Goal: Task Accomplishment & Management: Complete application form

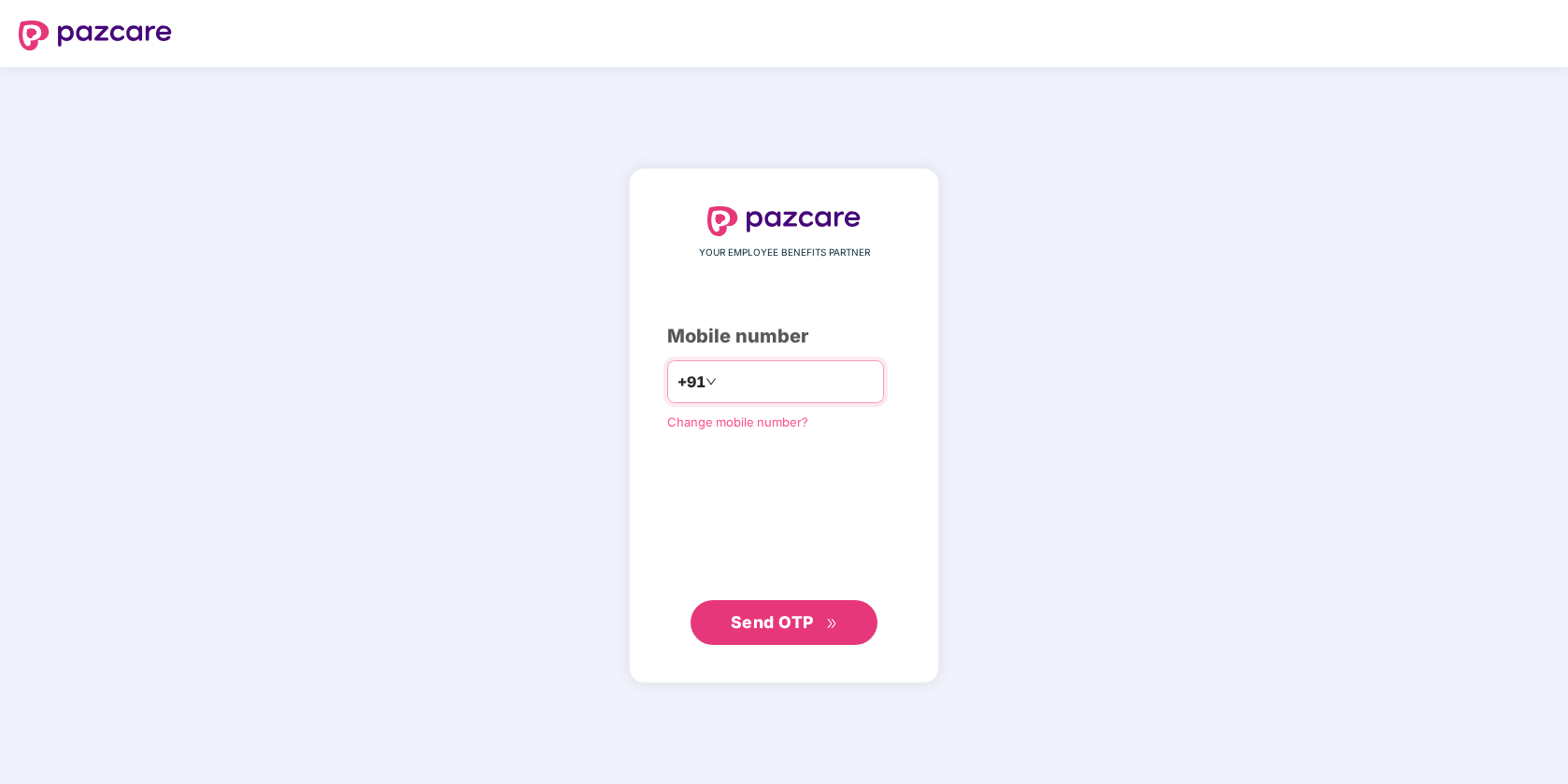
click at [799, 366] on div "+91" at bounding box center [776, 382] width 217 height 43
click at [766, 389] on input "number" at bounding box center [797, 382] width 153 height 29
type input "**********"
click at [795, 633] on span "Send OTP" at bounding box center [784, 623] width 107 height 27
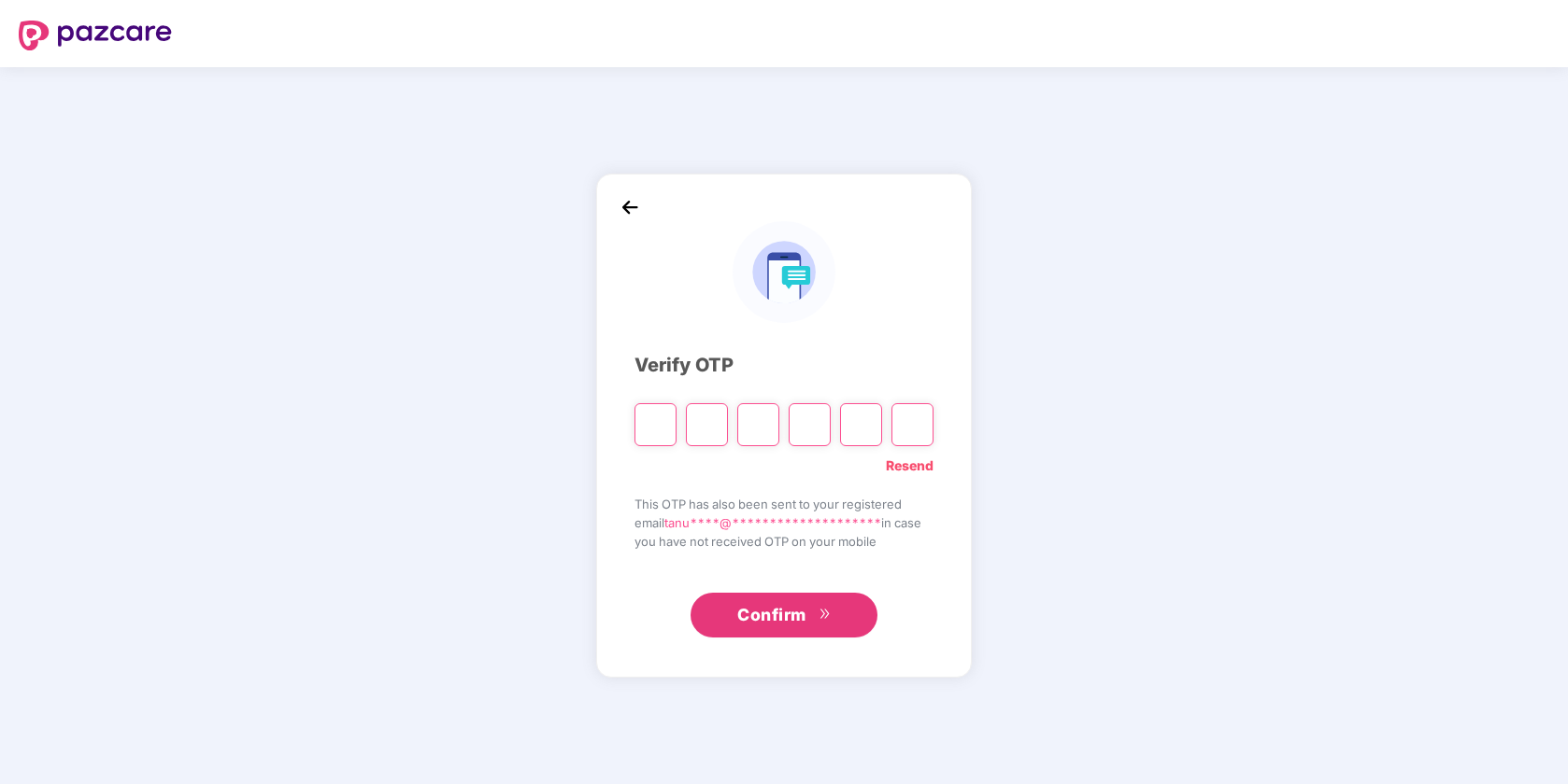
type input "*"
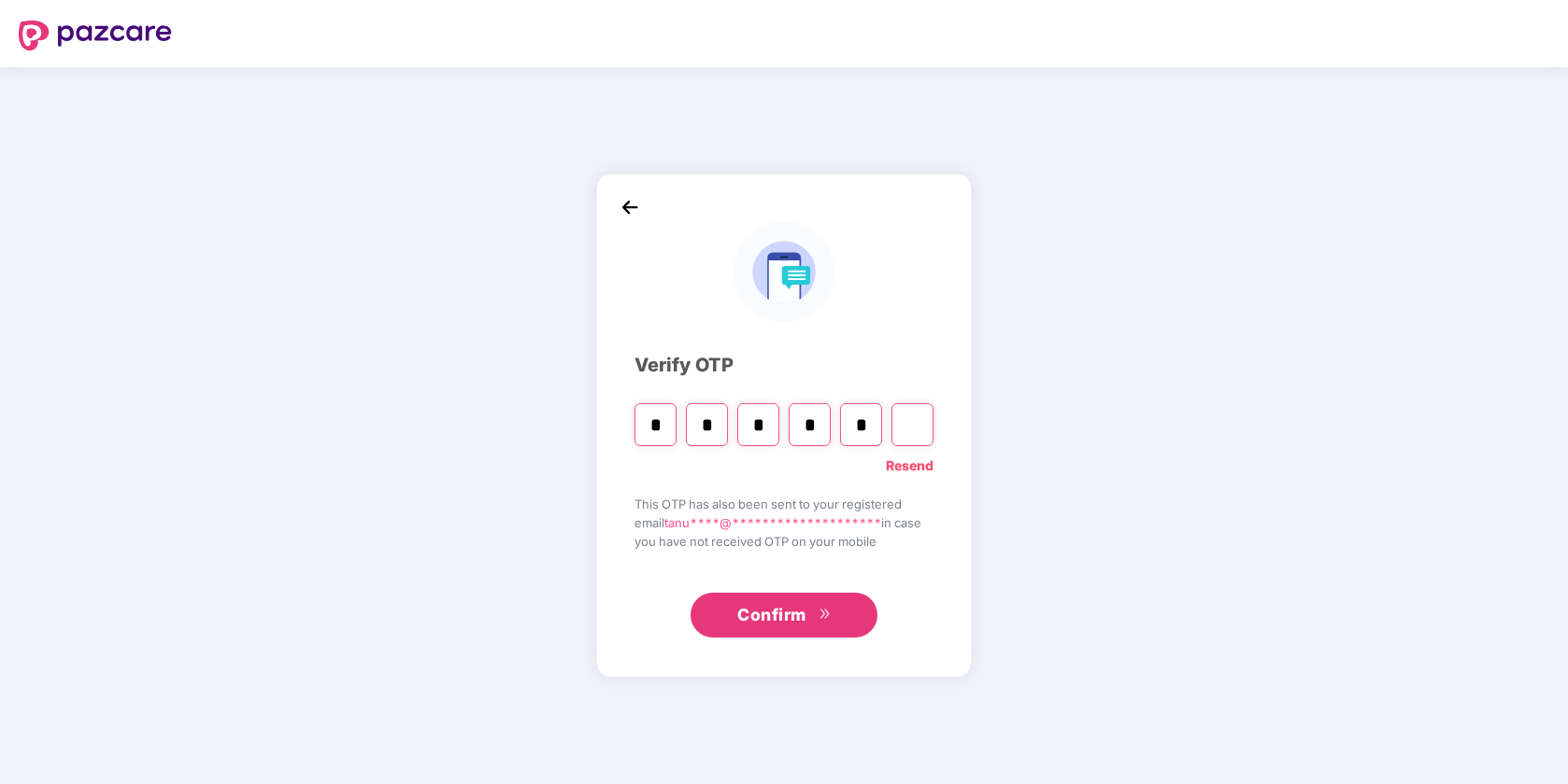
type input "*"
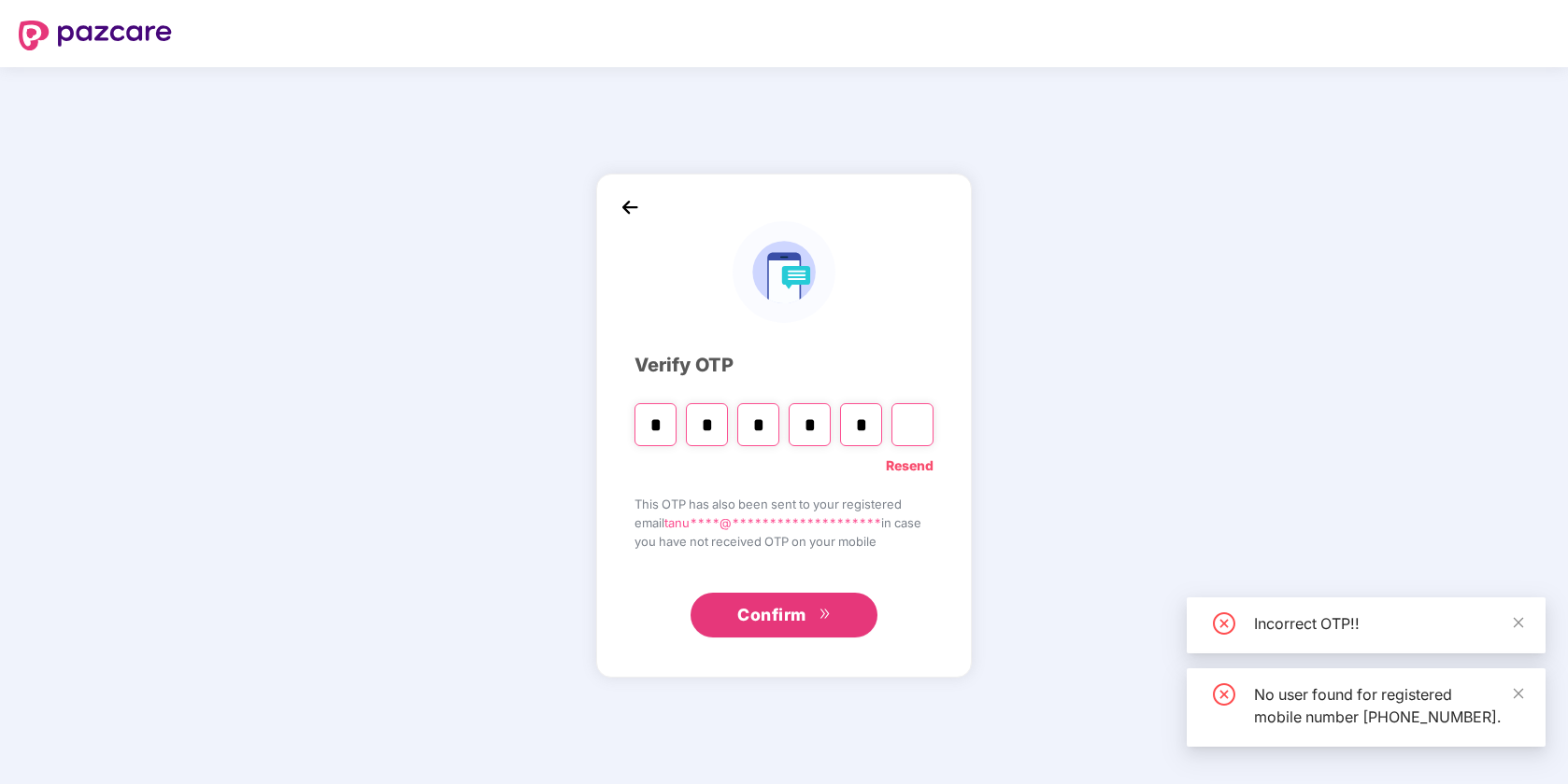
type input "*"
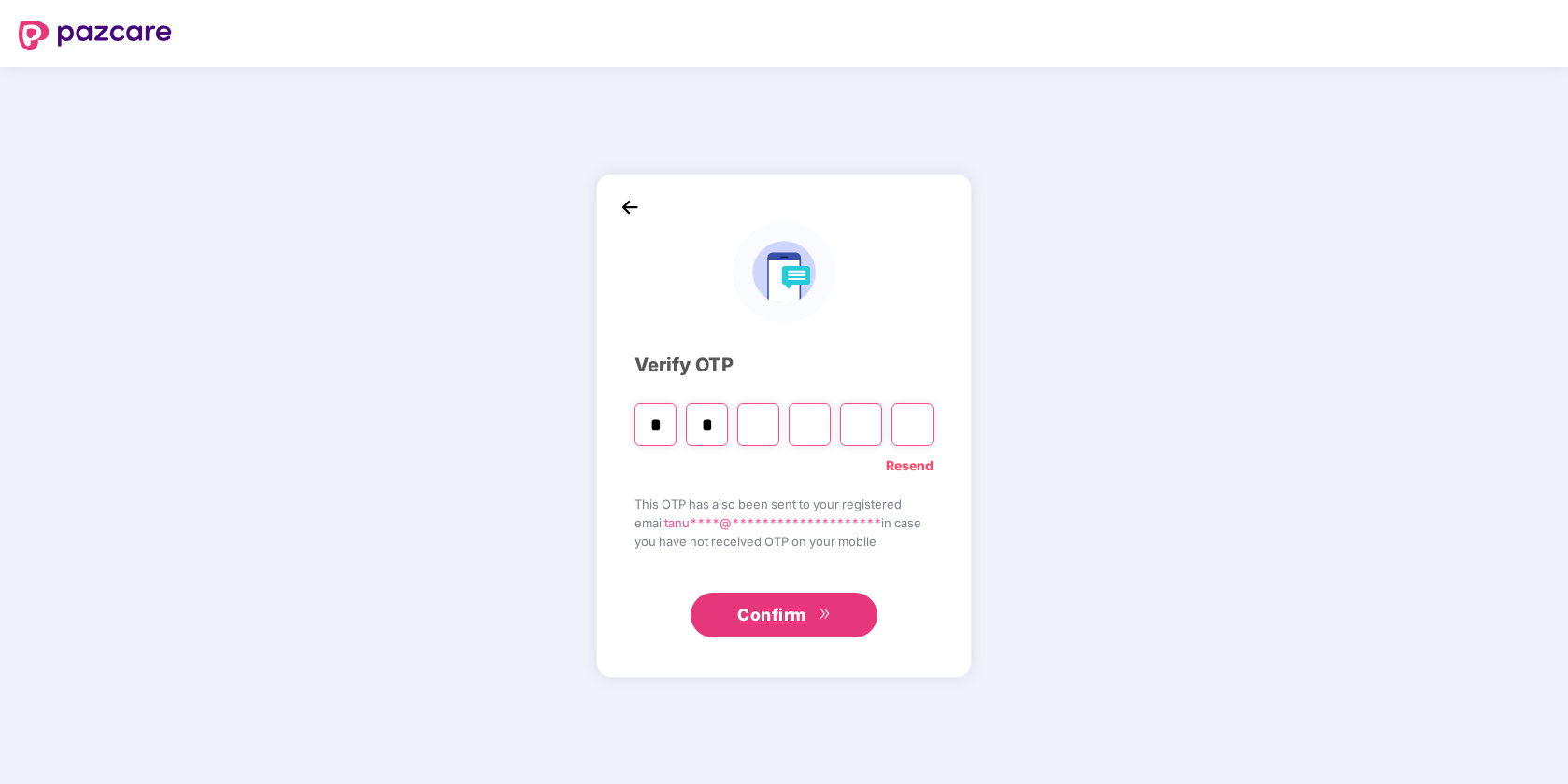
type input "*"
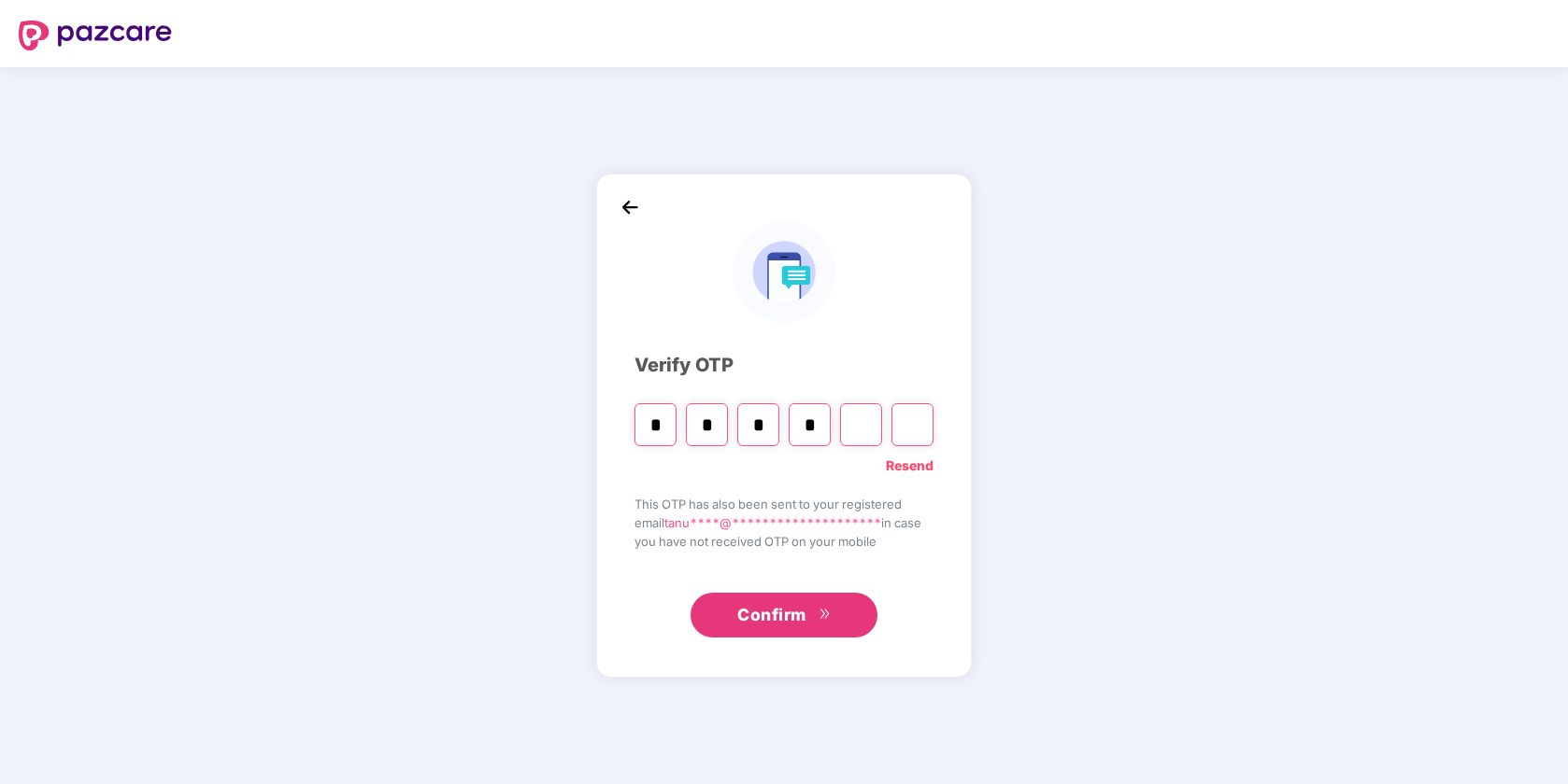
type input "*"
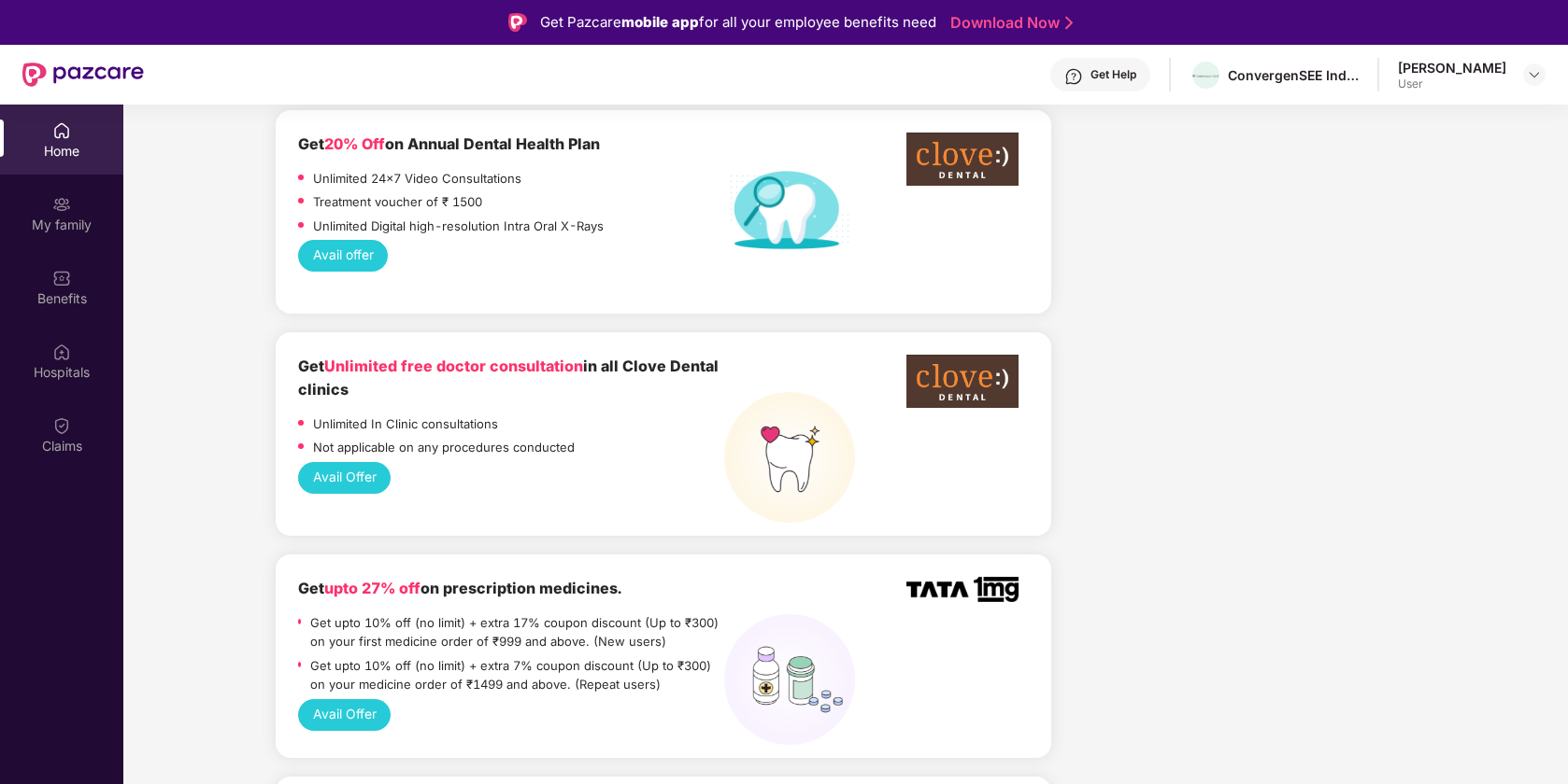
scroll to position [1509, 0]
